Goal: Task Accomplishment & Management: Manage account settings

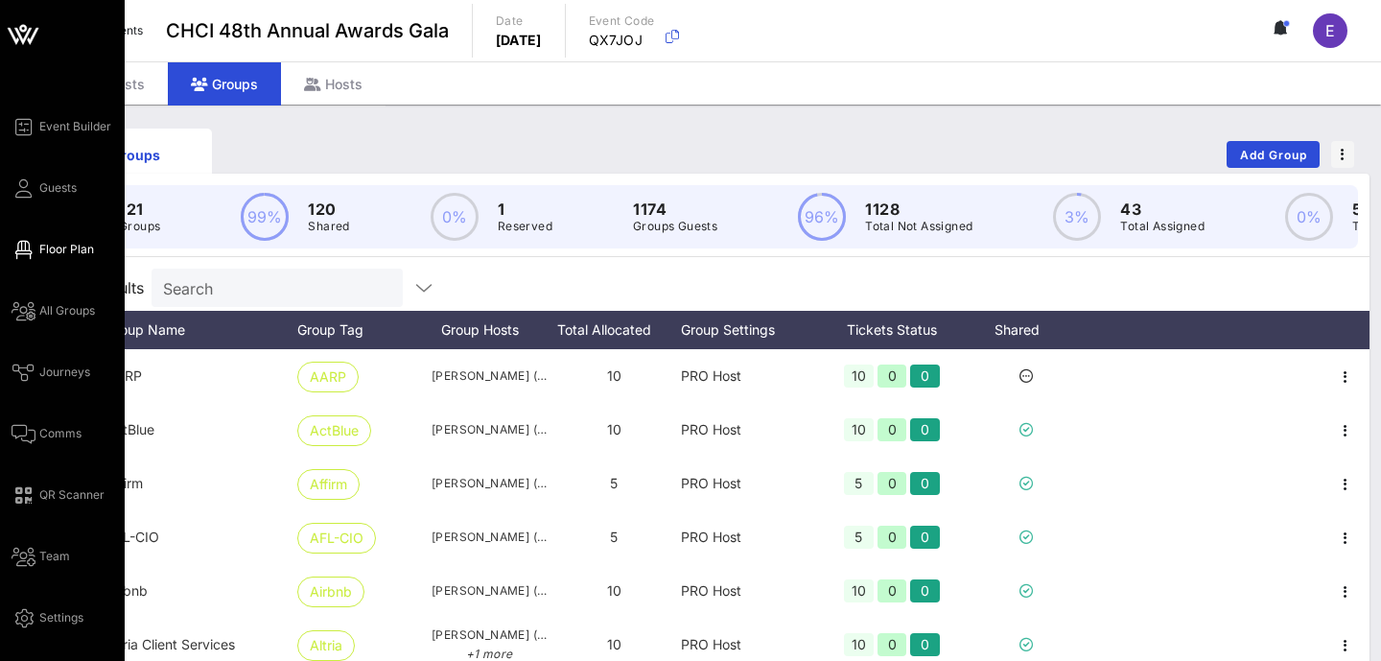
click at [59, 243] on span "Floor Plan" at bounding box center [66, 249] width 55 height 17
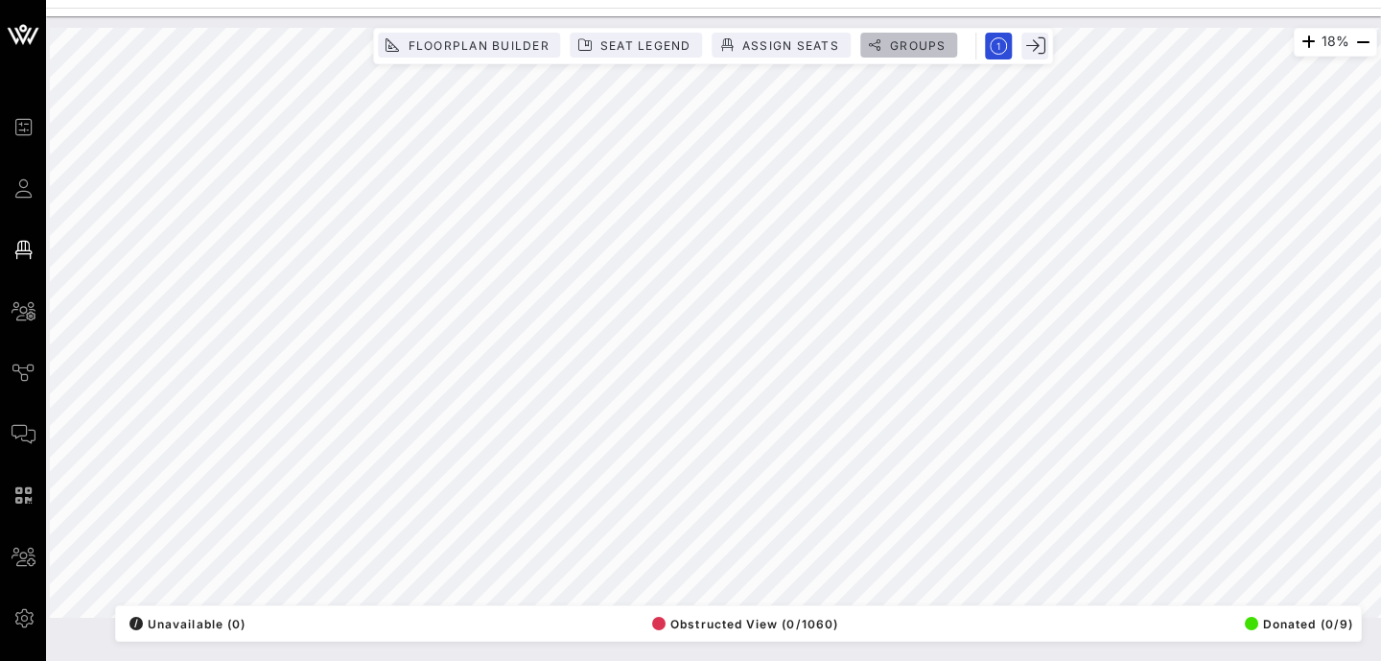
click at [918, 45] on span "Groups" at bounding box center [918, 45] width 58 height 14
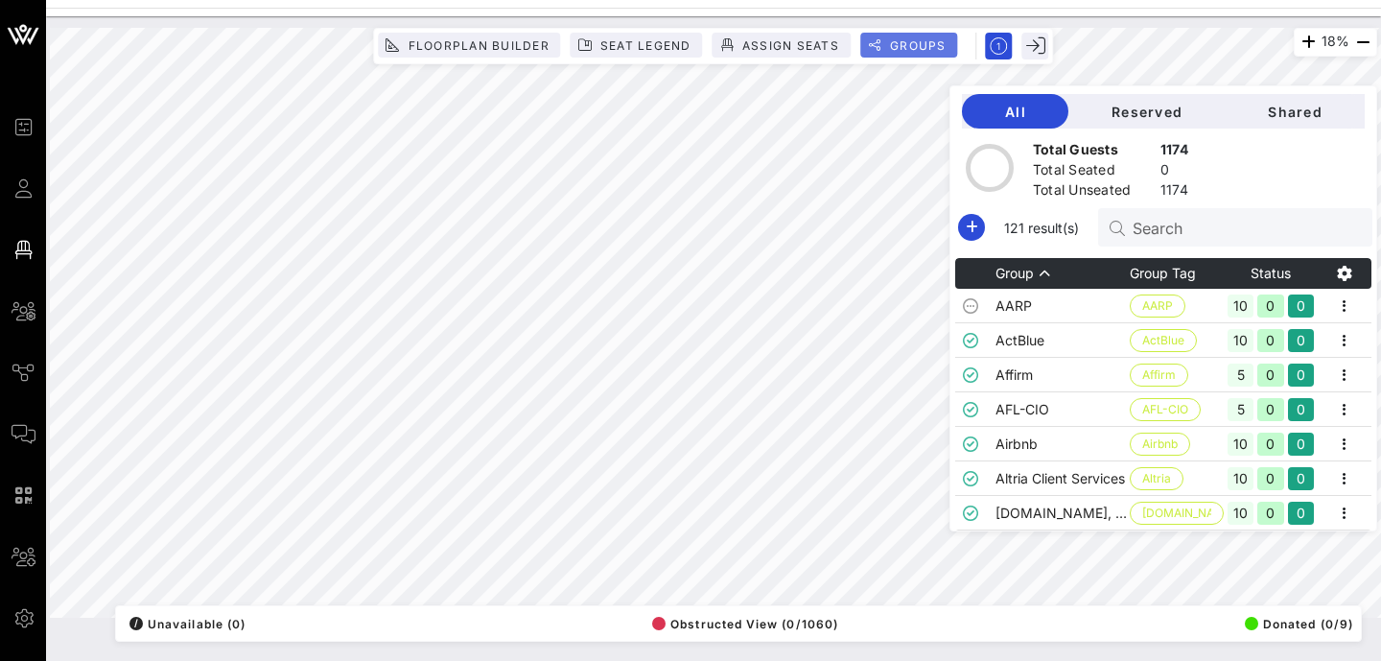
click at [918, 45] on span "Groups" at bounding box center [918, 45] width 58 height 14
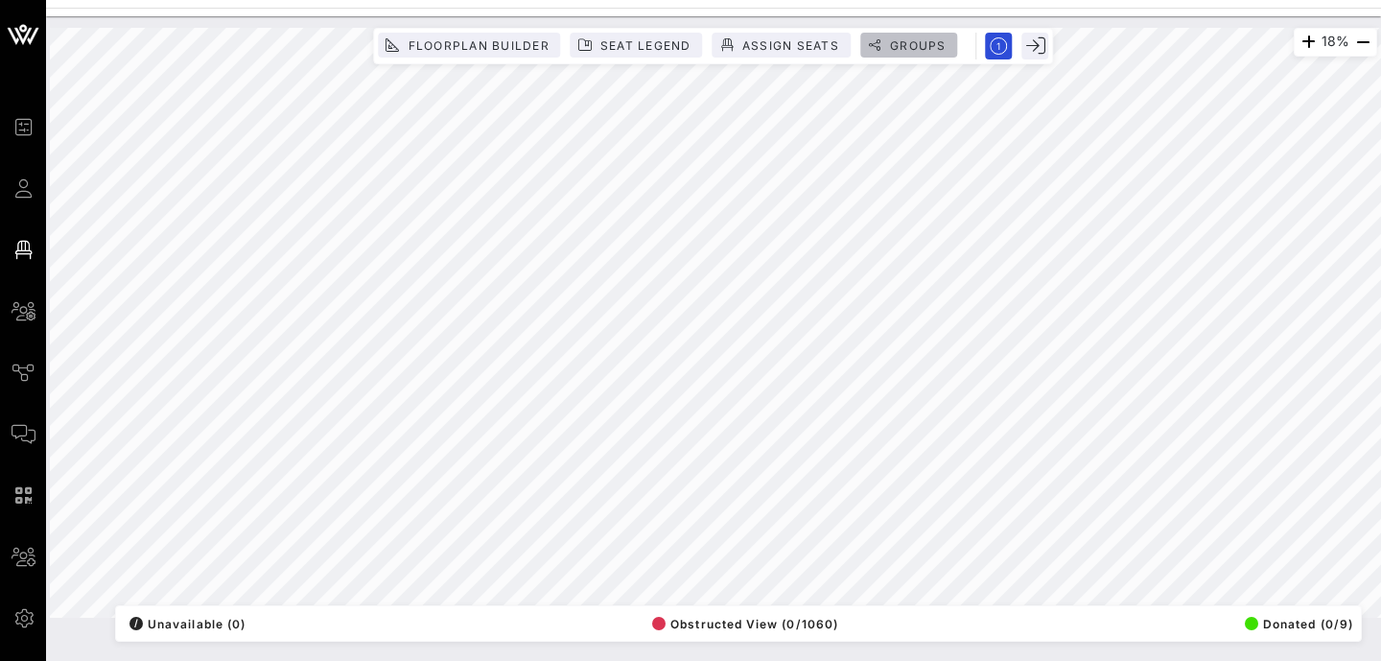
click at [922, 50] on span "Groups" at bounding box center [918, 45] width 58 height 14
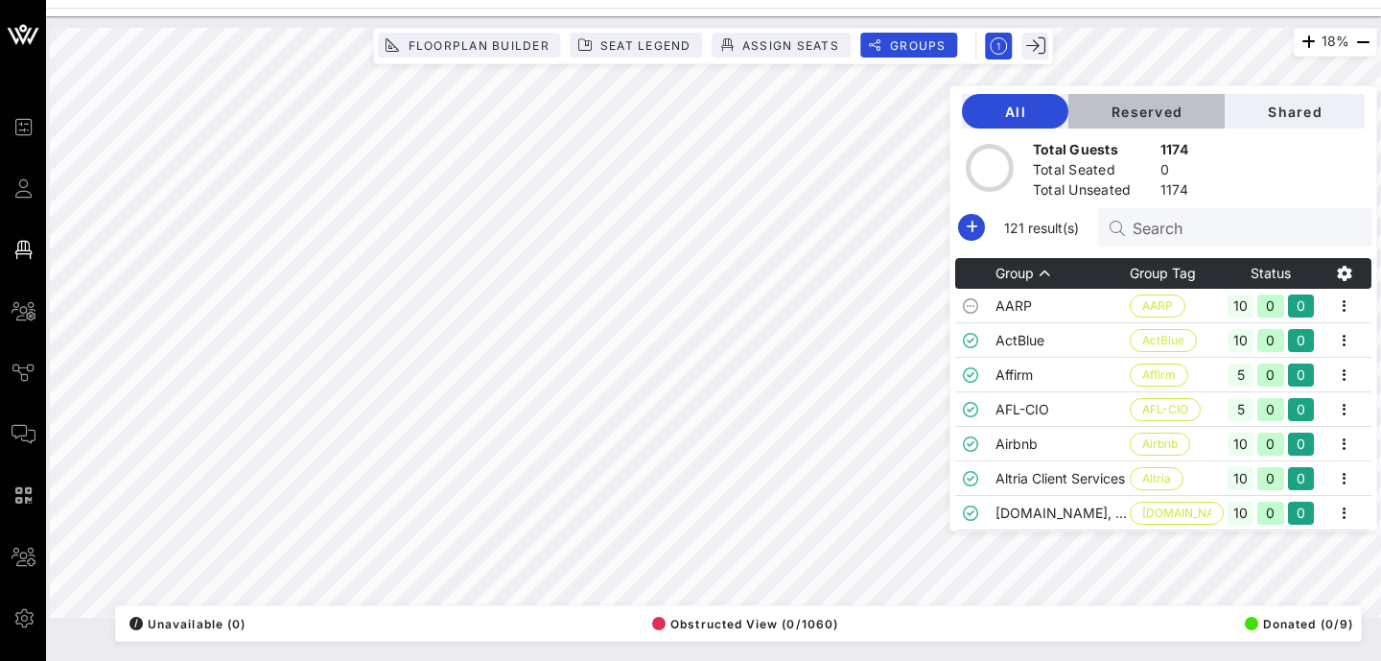
click at [1191, 106] on span "Reserved" at bounding box center [1147, 112] width 126 height 16
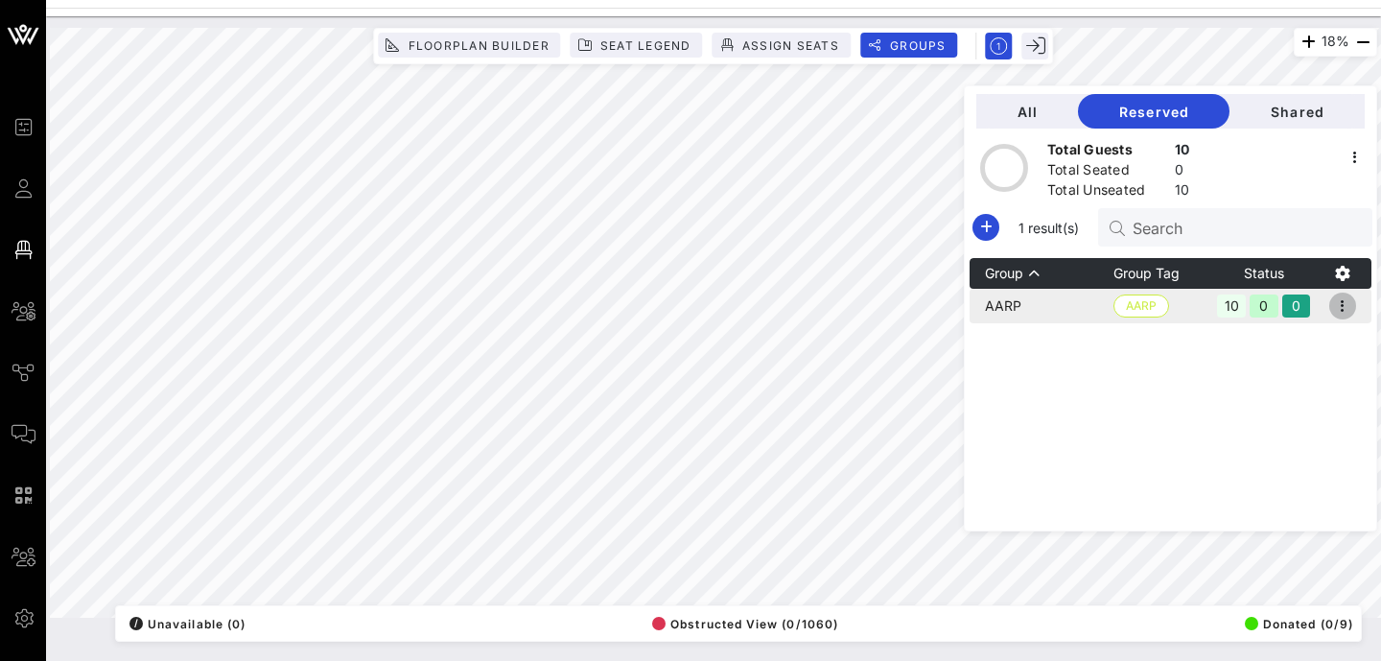
click at [1345, 309] on icon "button" at bounding box center [1342, 305] width 23 height 23
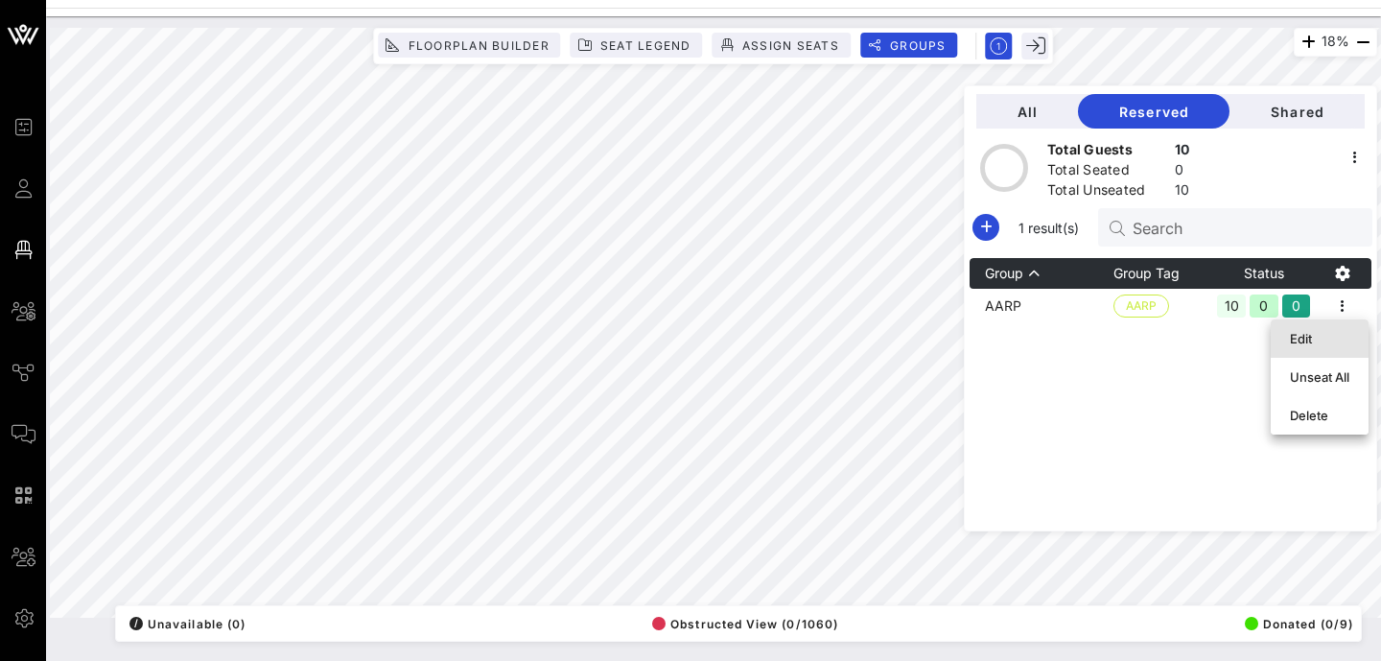
click at [1323, 335] on div "Edit" at bounding box center [1319, 338] width 59 height 15
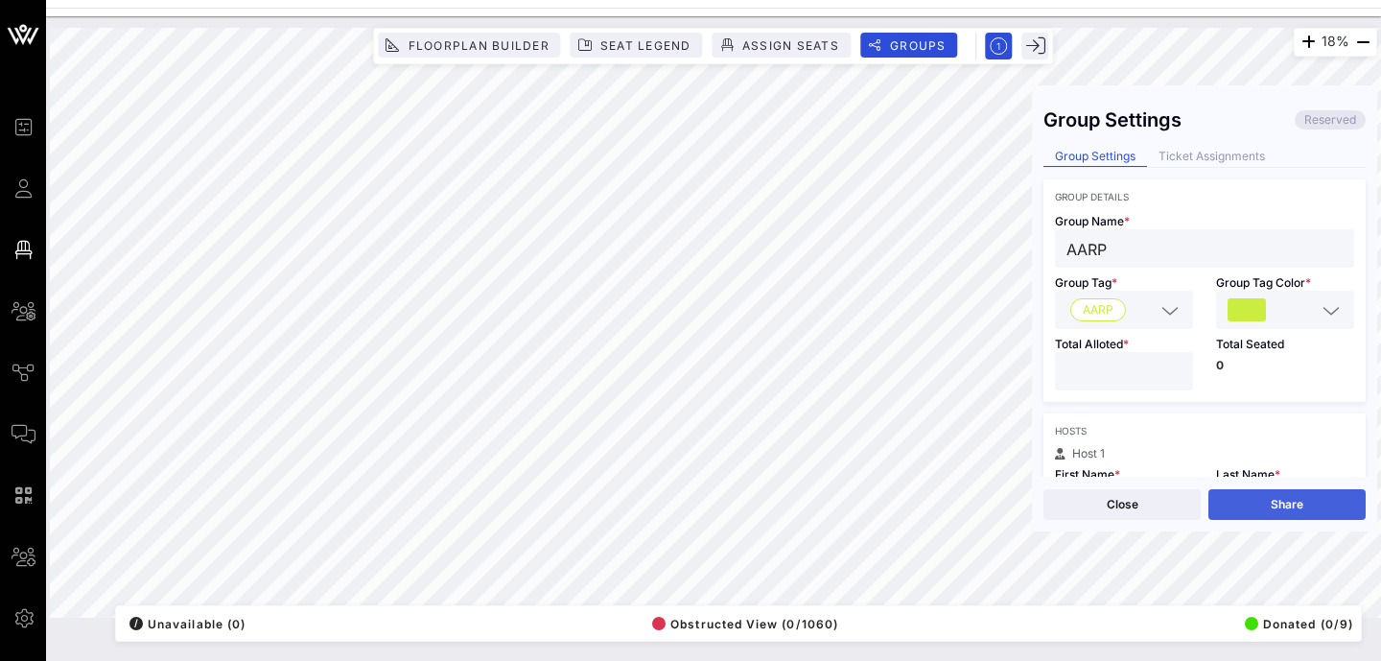
click at [1303, 504] on button "Share" at bounding box center [1286, 504] width 157 height 31
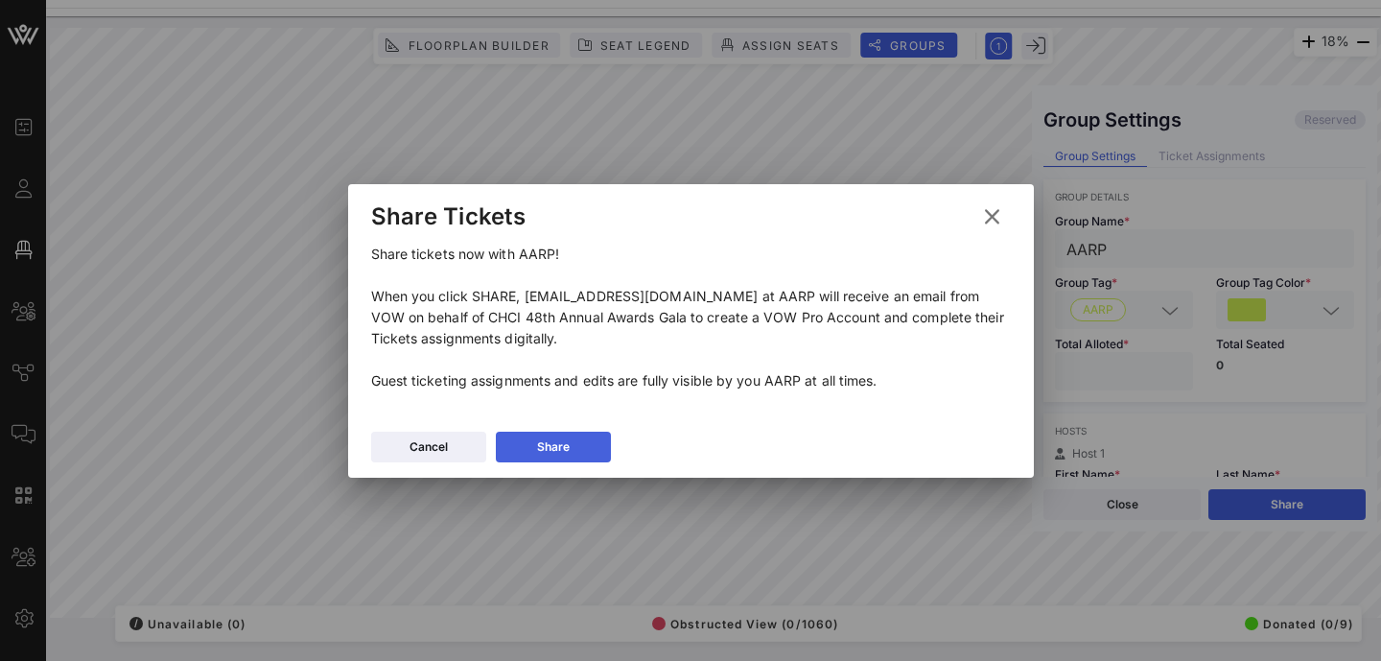
click at [554, 437] on div "Share" at bounding box center [553, 446] width 33 height 19
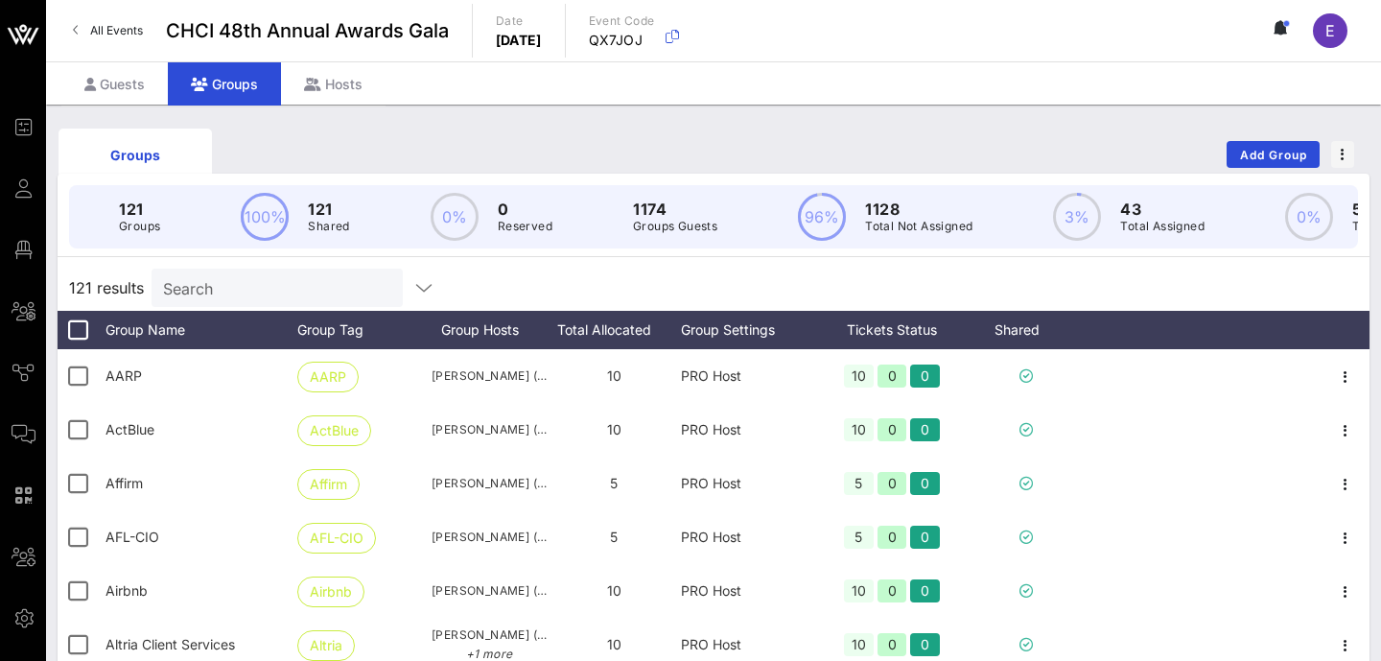
click at [303, 292] on input "Search" at bounding box center [275, 287] width 224 height 25
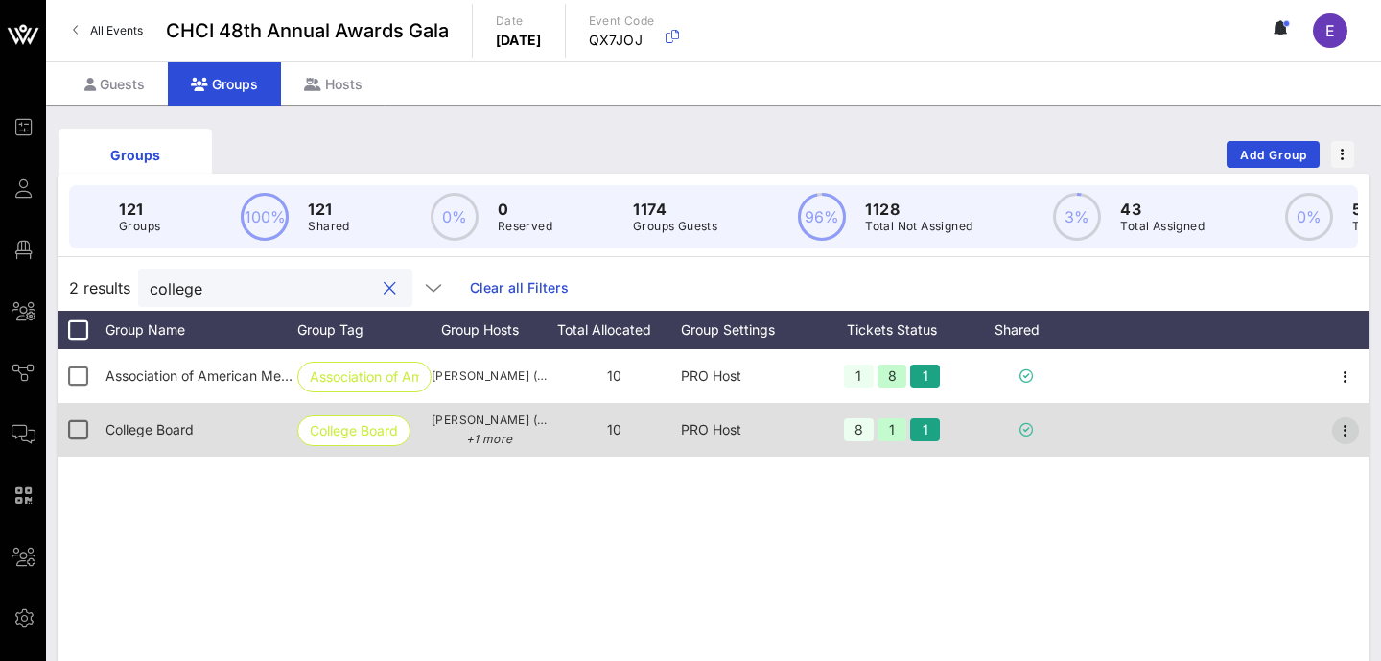
type input "college"
click at [1347, 422] on icon "button" at bounding box center [1345, 430] width 23 height 23
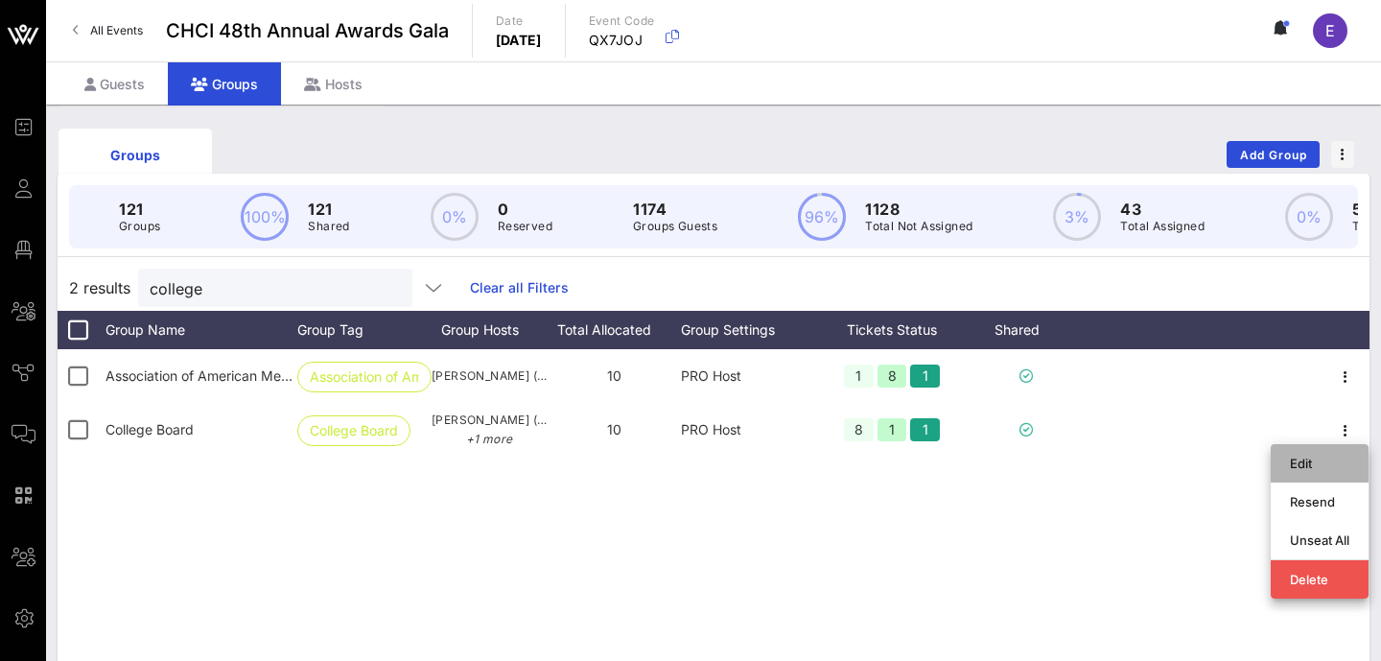
click at [1299, 458] on div "Edit" at bounding box center [1319, 462] width 59 height 15
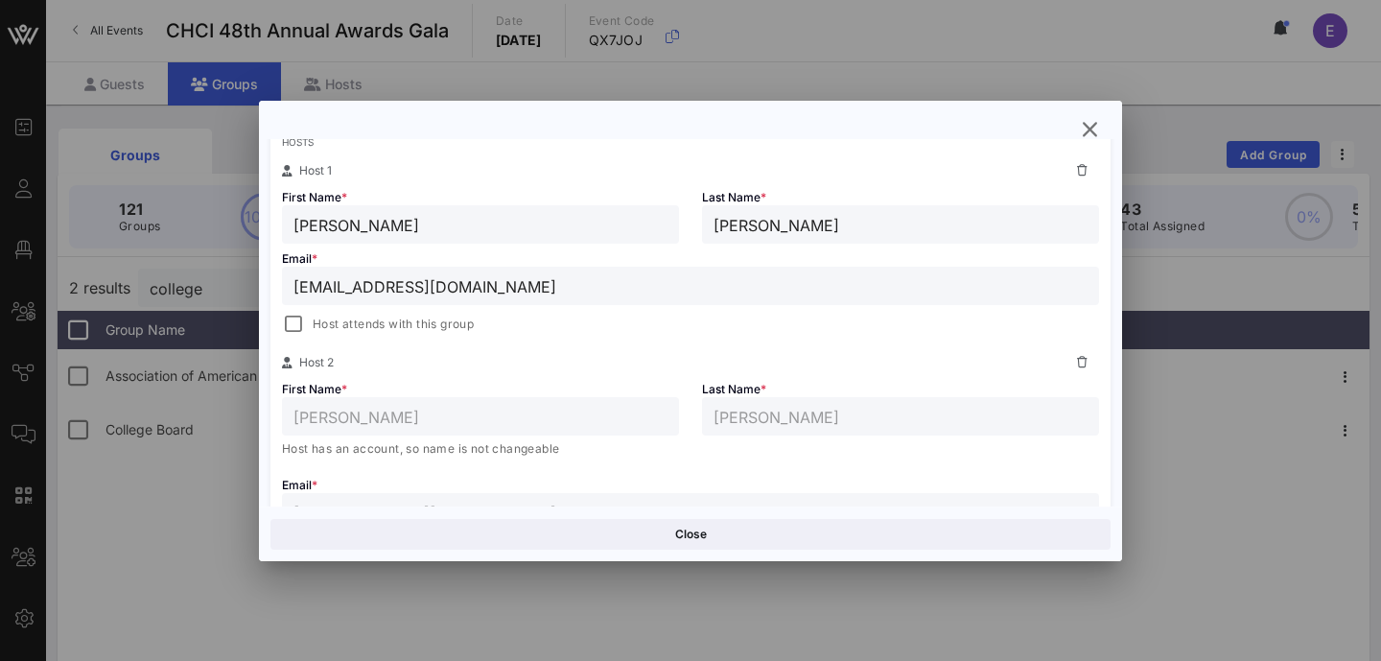
scroll to position [390, 0]
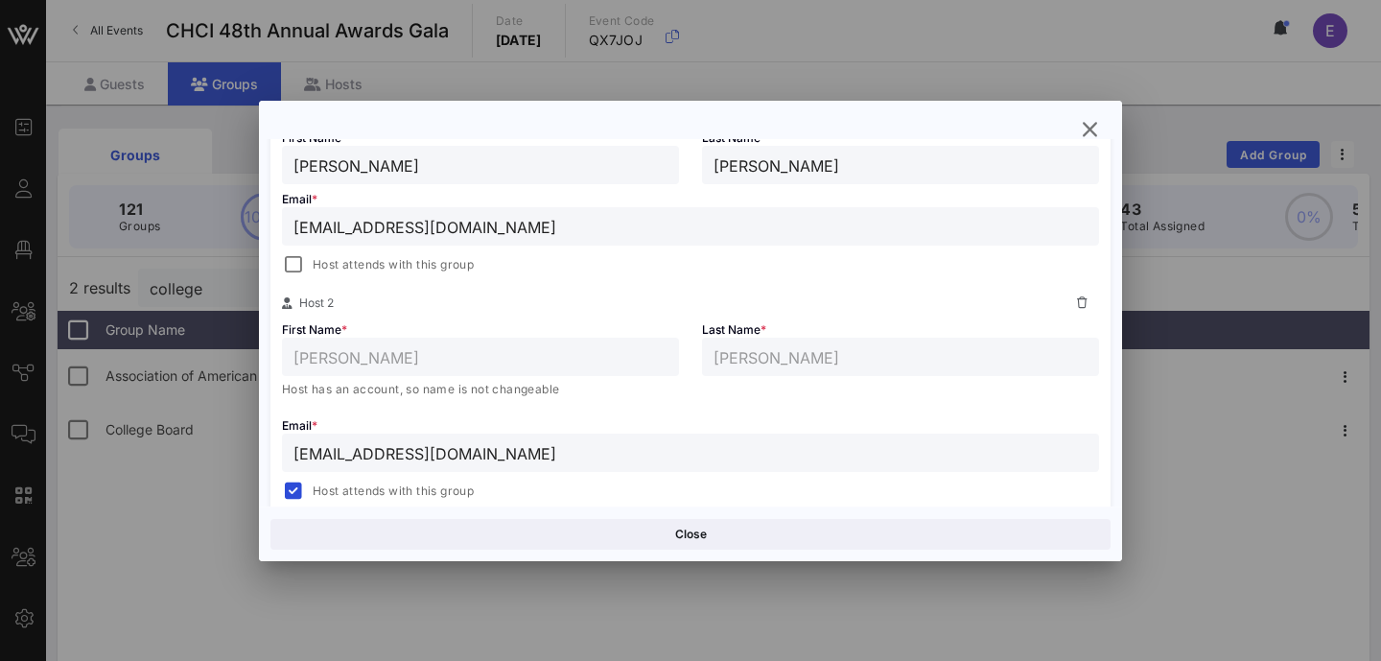
click at [1085, 302] on icon at bounding box center [1082, 303] width 11 height 12
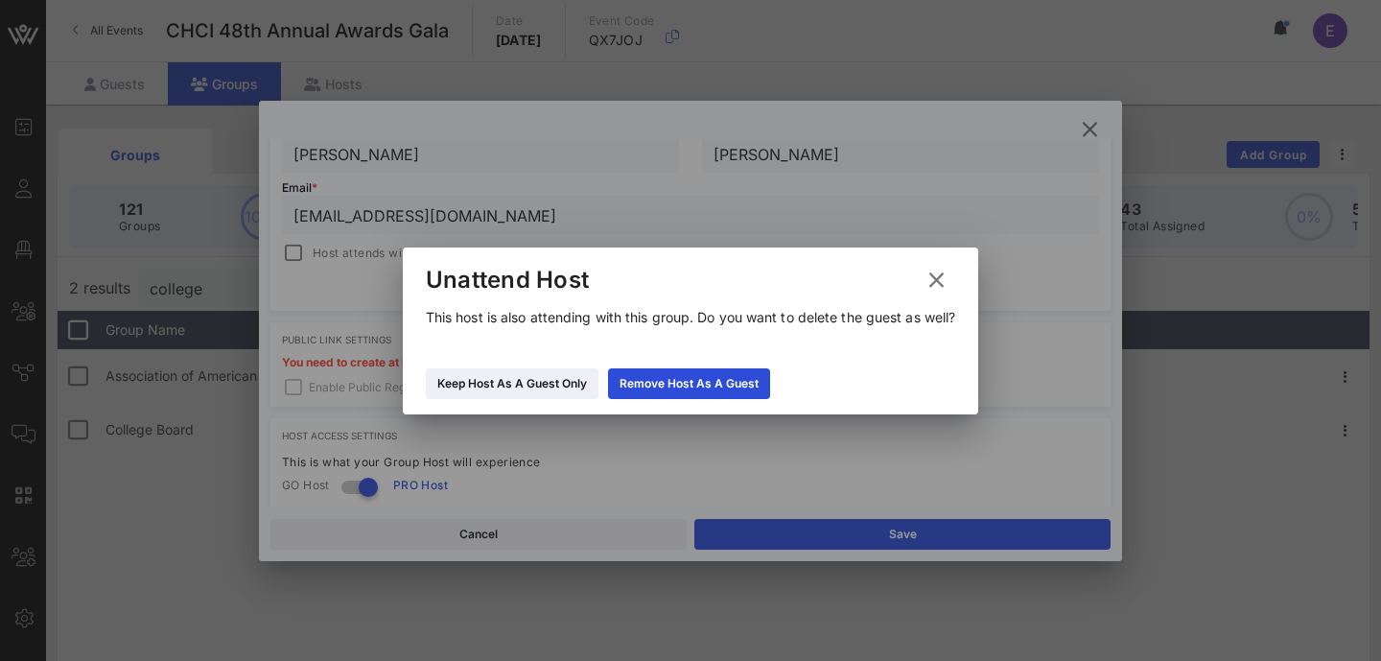
scroll to position [379, 0]
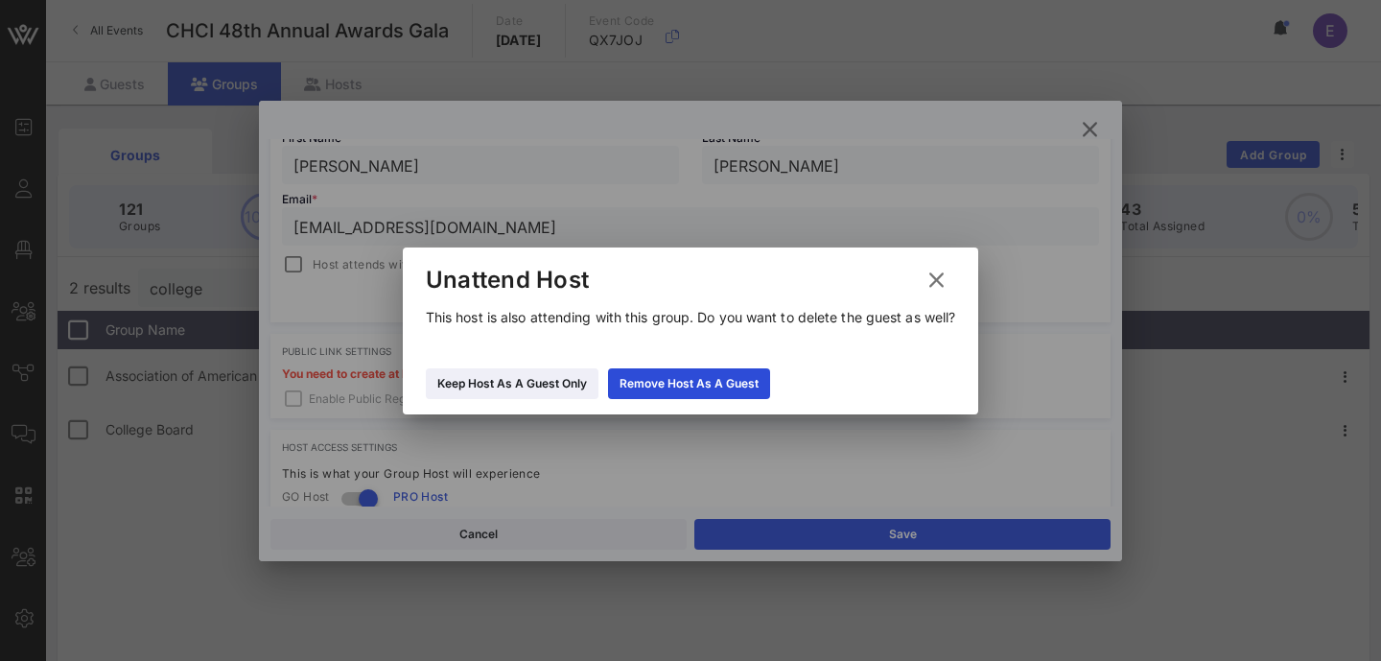
click at [948, 271] on icon at bounding box center [936, 279] width 26 height 23
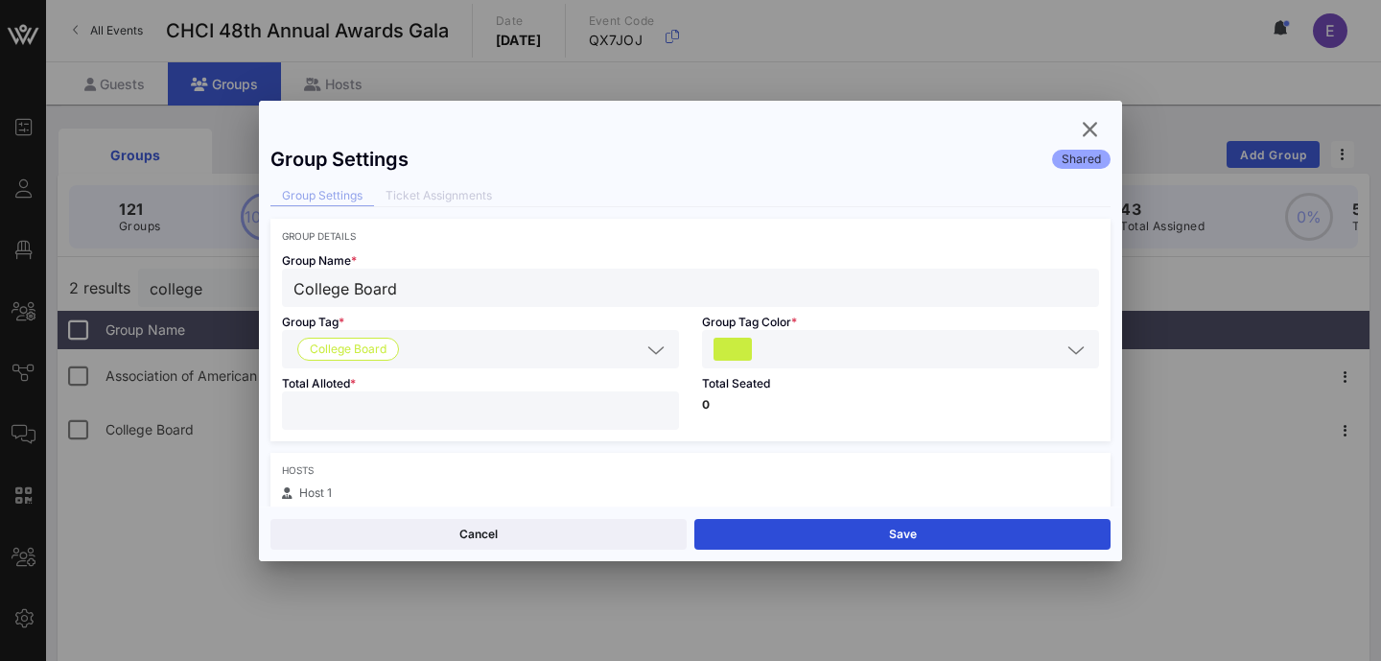
scroll to position [7, 0]
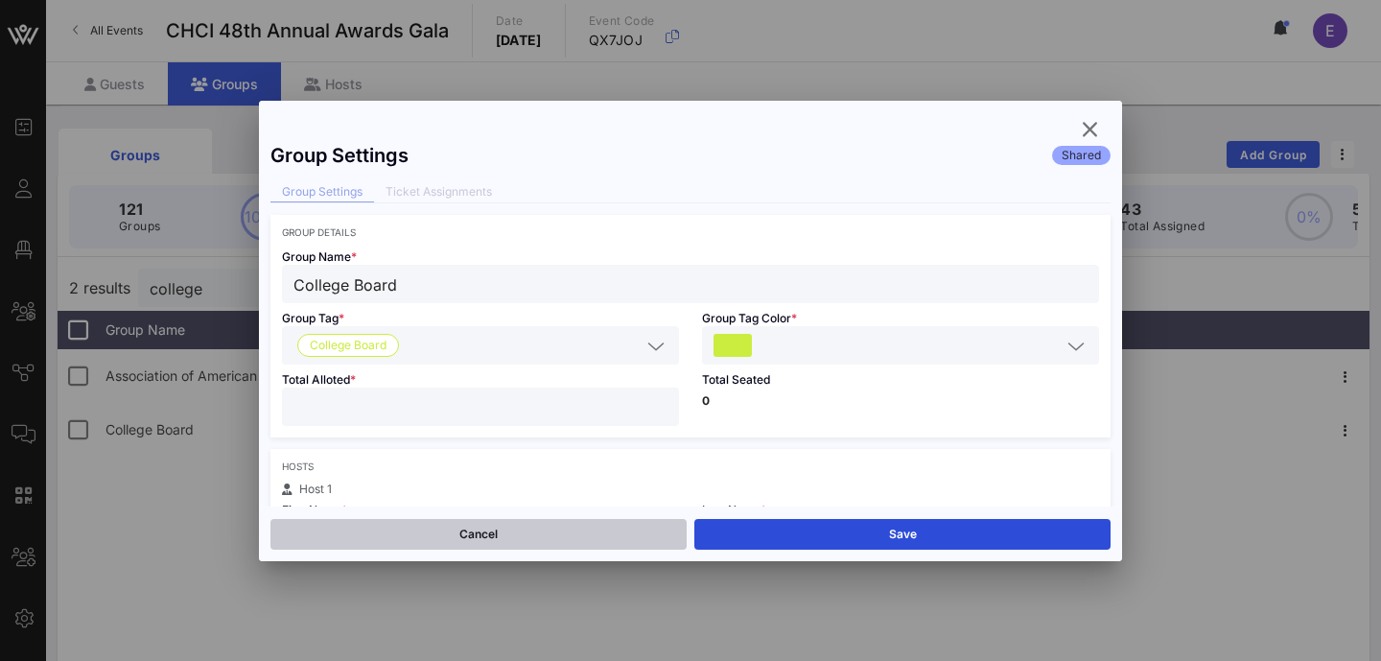
click at [515, 543] on button "Cancel" at bounding box center [478, 534] width 416 height 31
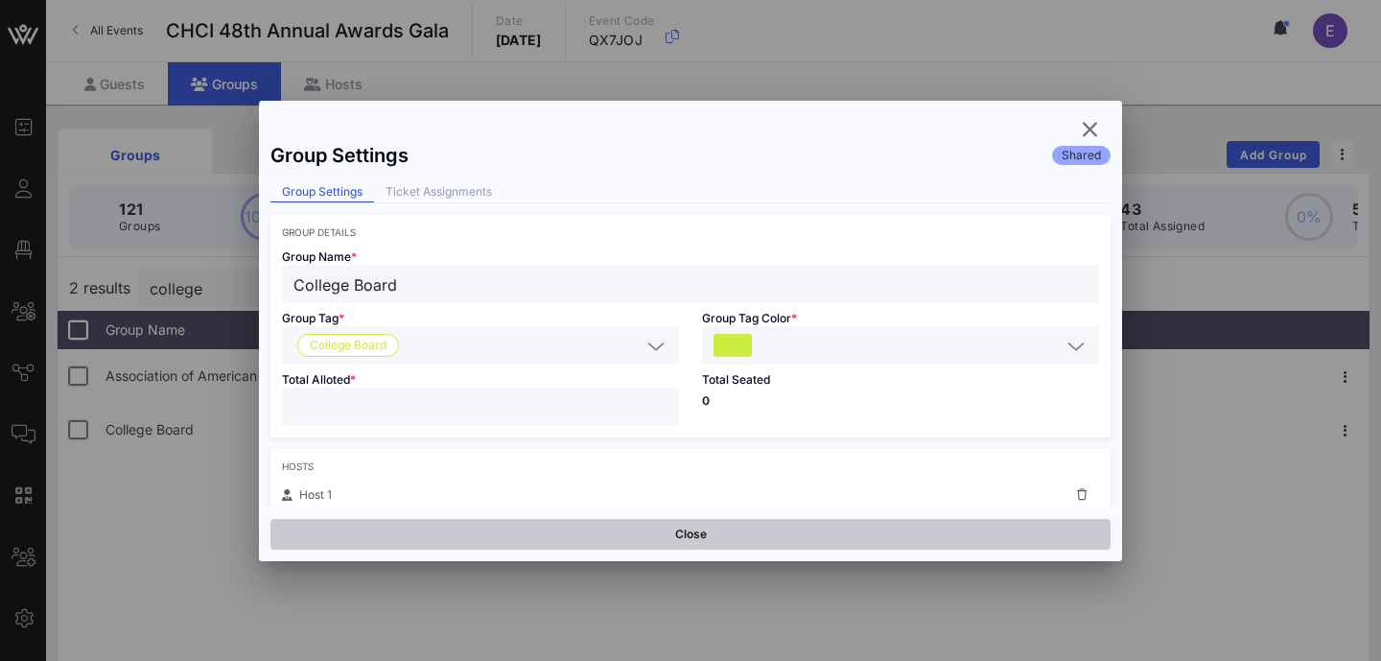
click at [515, 538] on button "Close" at bounding box center [690, 534] width 840 height 31
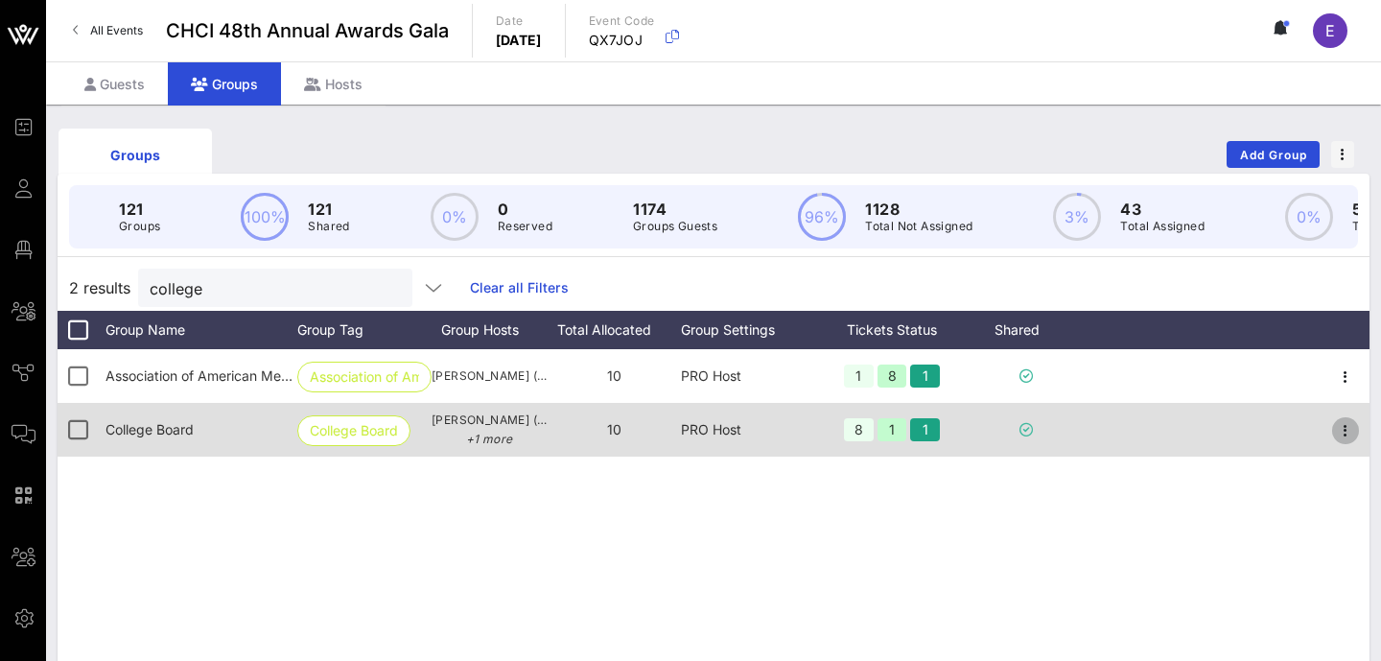
click at [1347, 426] on icon "button" at bounding box center [1345, 430] width 23 height 23
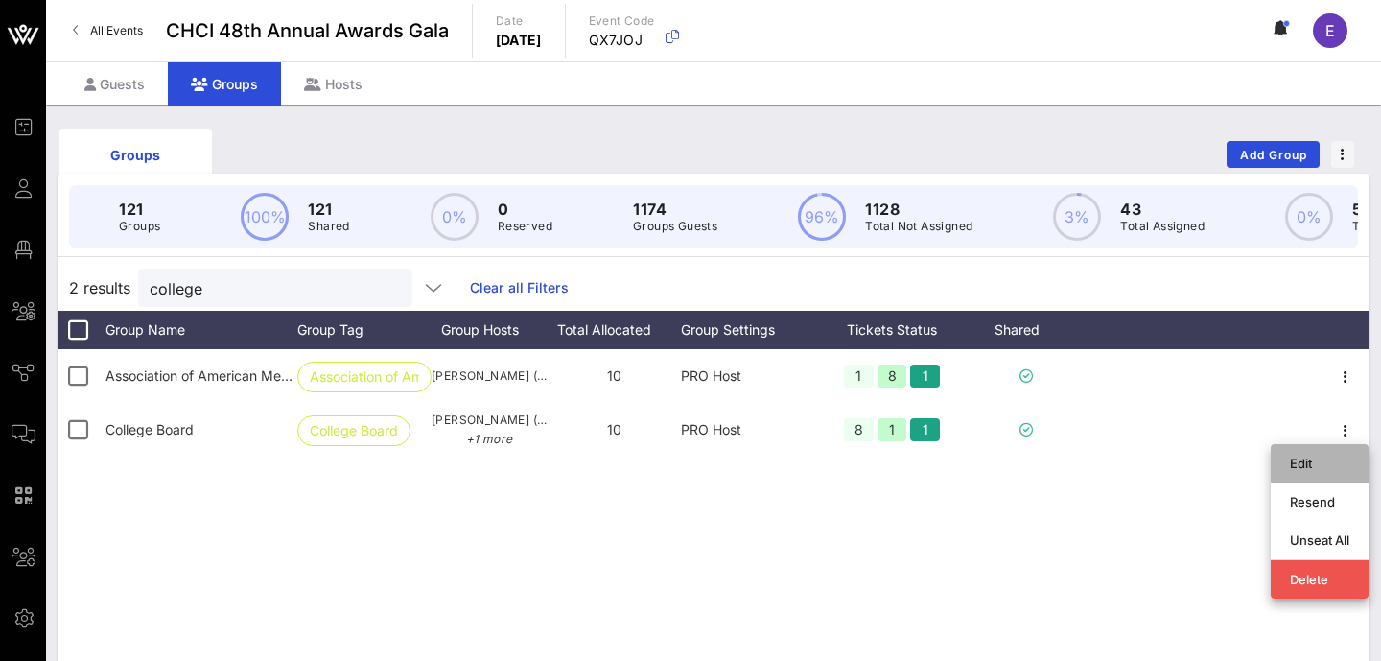
click at [1292, 467] on div "Edit" at bounding box center [1319, 462] width 59 height 15
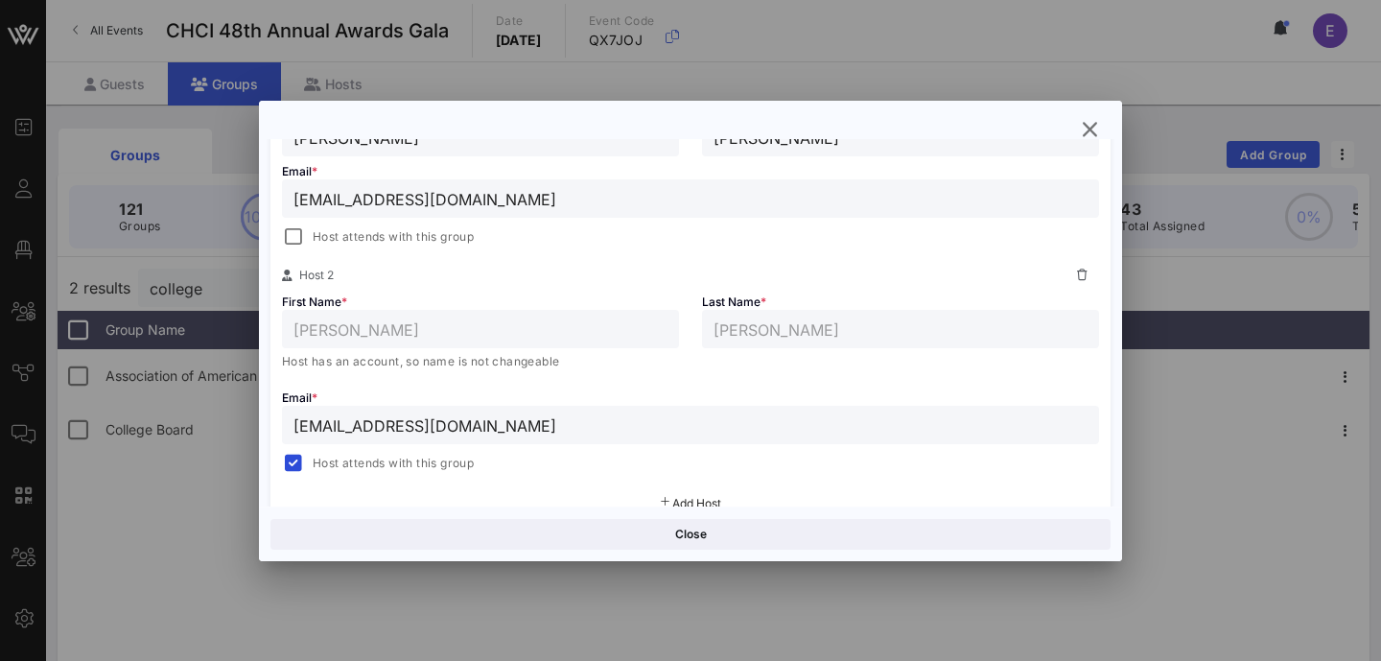
scroll to position [227, 0]
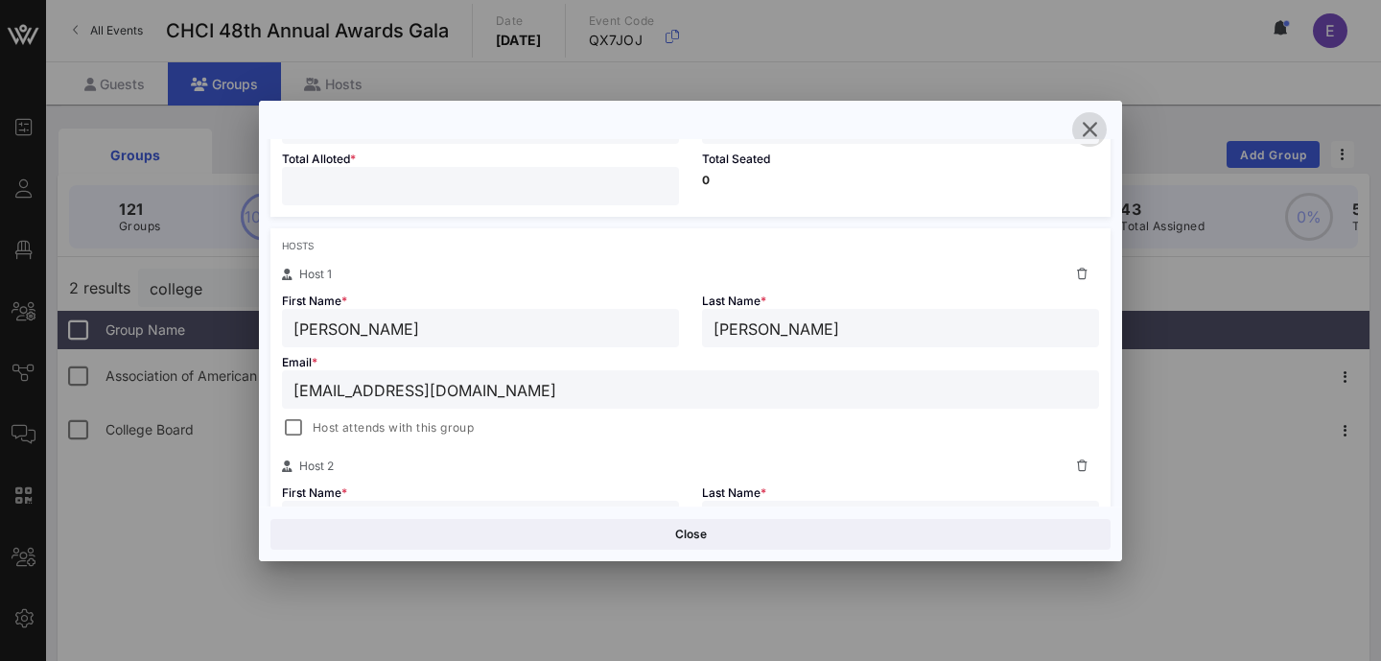
click at [1092, 133] on icon "button" at bounding box center [1089, 129] width 23 height 23
